Goal: Information Seeking & Learning: Learn about a topic

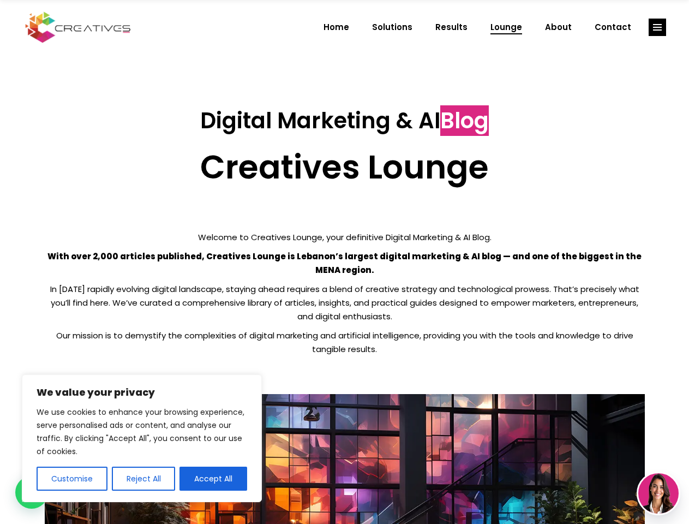
click at [344, 262] on p "With over 2,000 articles published, Creatives Lounge is Lebanon’s largest digit…" at bounding box center [345, 262] width 600 height 27
click at [71, 478] on button "Customise" at bounding box center [72, 478] width 71 height 24
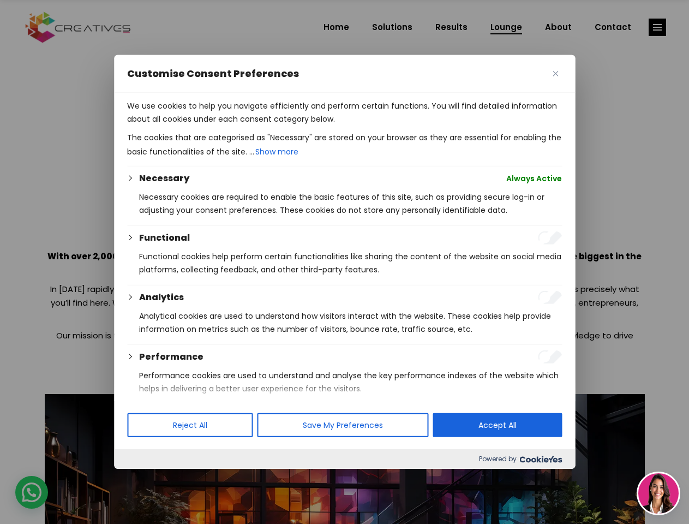
click at [143, 478] on div at bounding box center [344, 262] width 689 height 524
click at [213, 125] on p "We use cookies to help you navigate efficiently and perform certain functions. …" at bounding box center [344, 112] width 435 height 26
click at [657, 27] on div at bounding box center [344, 262] width 689 height 524
click at [658, 493] on img at bounding box center [658, 493] width 40 height 40
